Goal: Communication & Community: Answer question/provide support

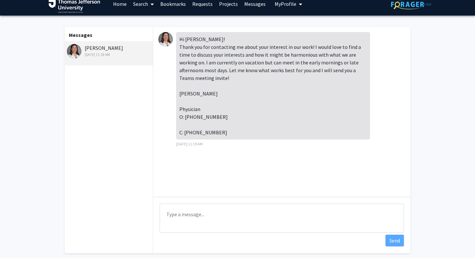
scroll to position [9, 0]
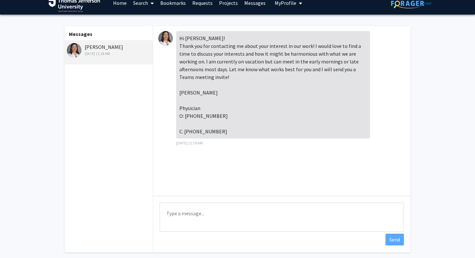
click at [188, 211] on textarea "Type a message" at bounding box center [282, 216] width 244 height 29
type textarea "P"
drag, startPoint x: 279, startPoint y: 212, endPoint x: 259, endPoint y: 216, distance: 20.5
click at [259, 216] on textarea "Thank you so much! I have availability this week" at bounding box center [282, 216] width 244 height 29
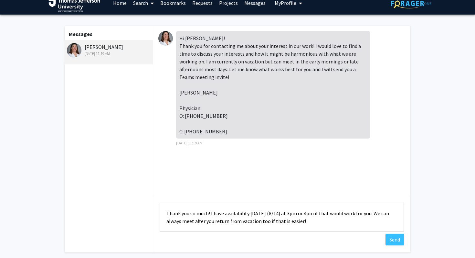
drag, startPoint x: 313, startPoint y: 224, endPoint x: 384, endPoint y: 217, distance: 70.9
click at [384, 217] on textarea "Thank you so much! I have availability [DATE] (8/14) at 3pm or 4pm if that woul…" at bounding box center [282, 216] width 244 height 29
drag, startPoint x: 383, startPoint y: 215, endPoint x: 324, endPoint y: 216, distance: 58.8
click at [324, 216] on textarea "Thank you so much! I have availability [DATE] (8/14) at 3pm or 4pm if that woul…" at bounding box center [282, 216] width 244 height 29
click at [208, 214] on textarea "Thank you so much! I have availability [DATE] (8/14) at 3pm or 4pm, whatever is…" at bounding box center [282, 216] width 244 height 29
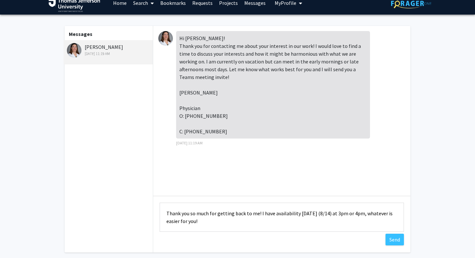
click at [210, 223] on textarea "Thank you so much for getting back to me! I have availability [DATE] (8/14) at …" at bounding box center [282, 216] width 244 height 29
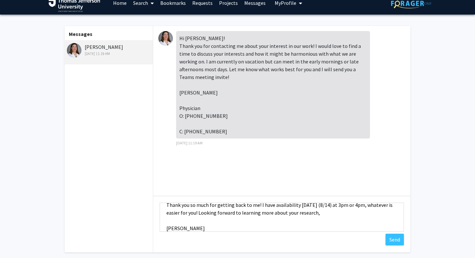
click at [321, 213] on textarea "Thank you so much for getting back to me! I have availability [DATE] (8/14) at …" at bounding box center [282, 216] width 244 height 29
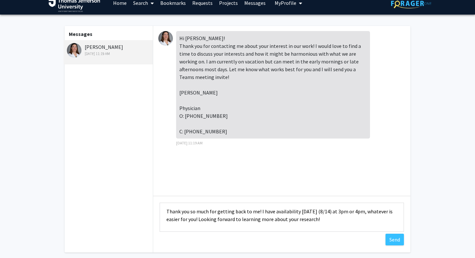
scroll to position [0, 0]
click at [201, 223] on textarea "Thank you so much for getting back to me! I have availability [DATE] (8/14) at …" at bounding box center [282, 216] width 244 height 29
click at [325, 223] on textarea "Thank you so much for getting back to me! I have availability [DATE] (8/14) at …" at bounding box center [282, 216] width 244 height 29
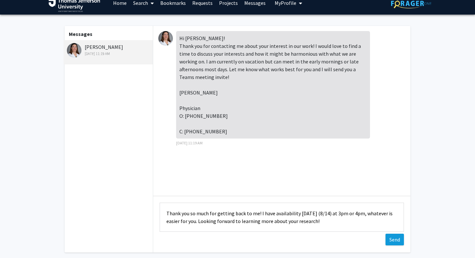
type textarea "Thank you so much for getting back to me! I have availability [DATE] (8/14) at …"
click at [395, 239] on button "Send" at bounding box center [395, 239] width 18 height 12
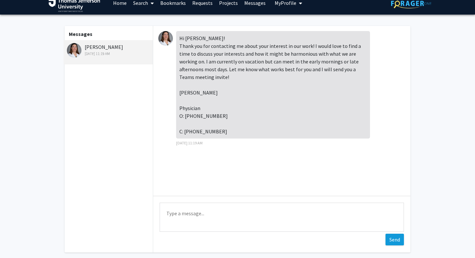
scroll to position [9, 0]
